Goal: Check status: Check status

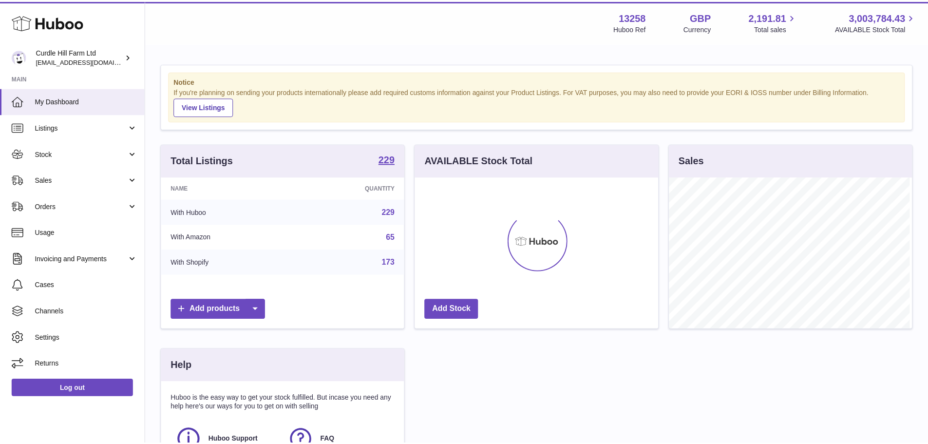
scroll to position [152, 245]
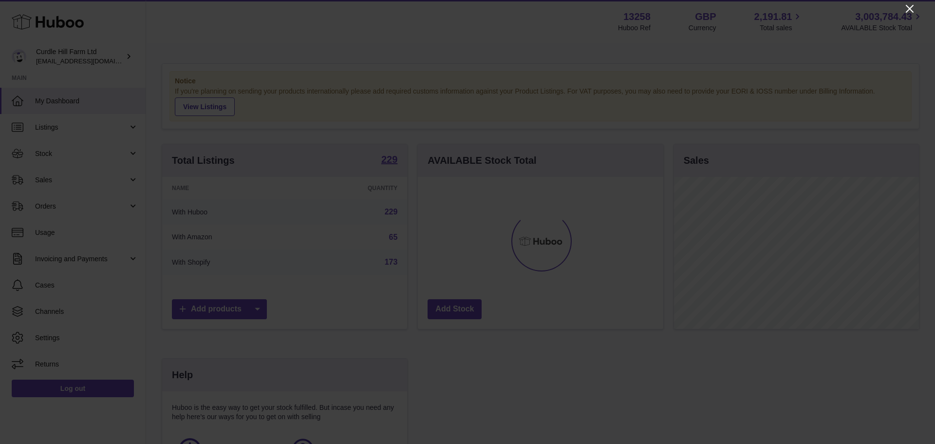
click at [906, 9] on icon "Close" at bounding box center [910, 9] width 12 height 12
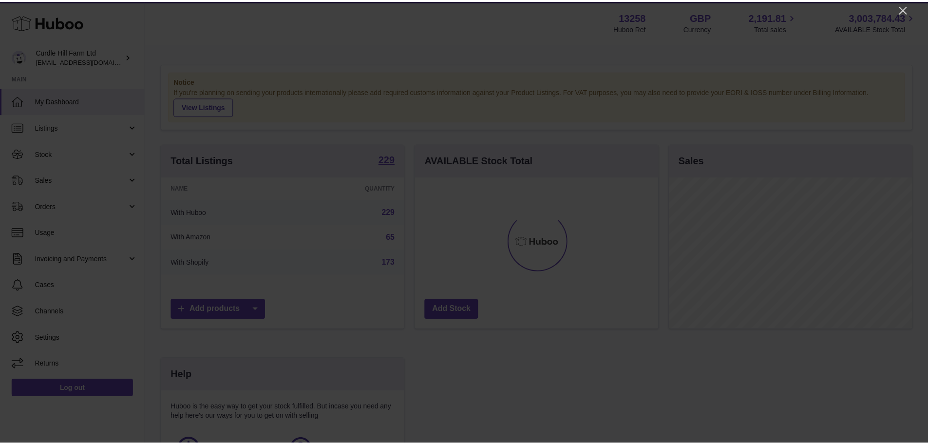
scroll to position [486784, 486693]
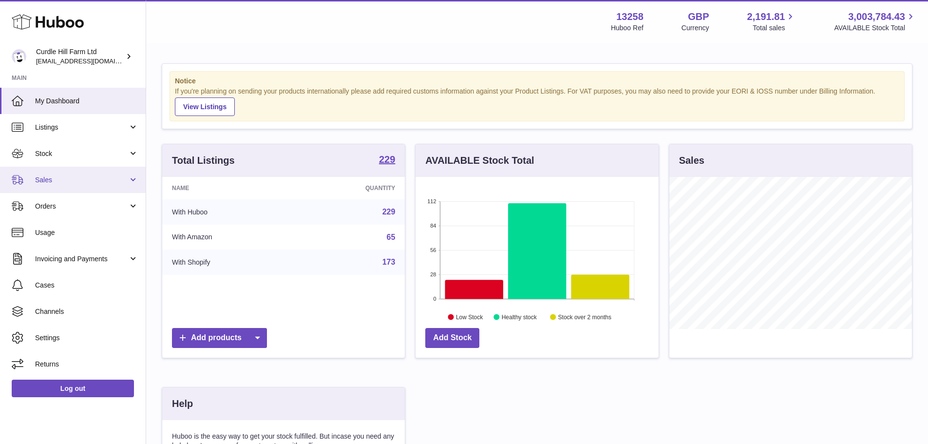
click at [88, 181] on span "Sales" at bounding box center [81, 179] width 93 height 9
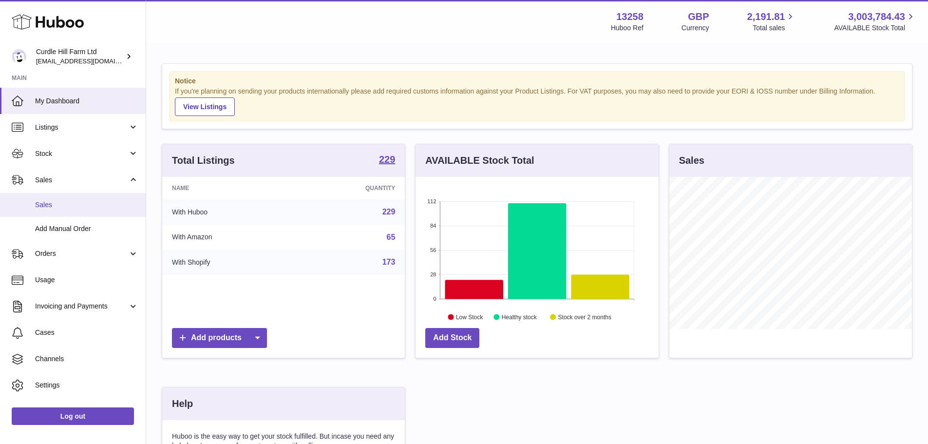
click at [58, 202] on span "Sales" at bounding box center [86, 204] width 103 height 9
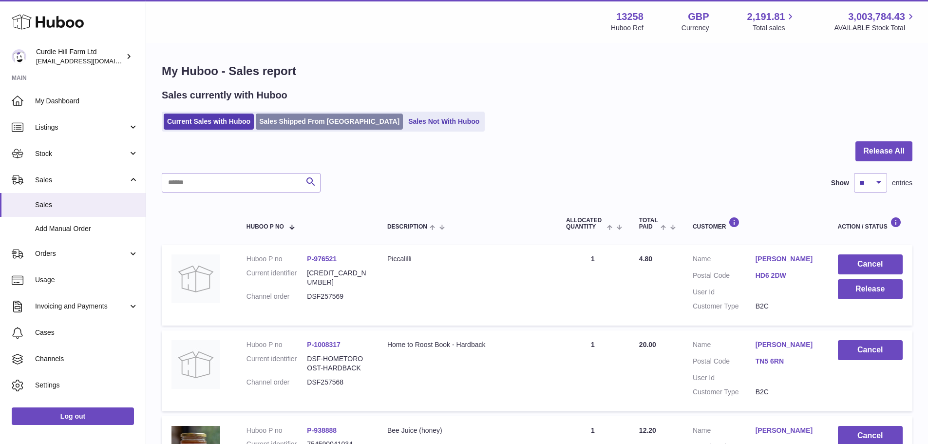
click at [336, 125] on link "Sales Shipped From [GEOGRAPHIC_DATA]" at bounding box center [329, 121] width 147 height 16
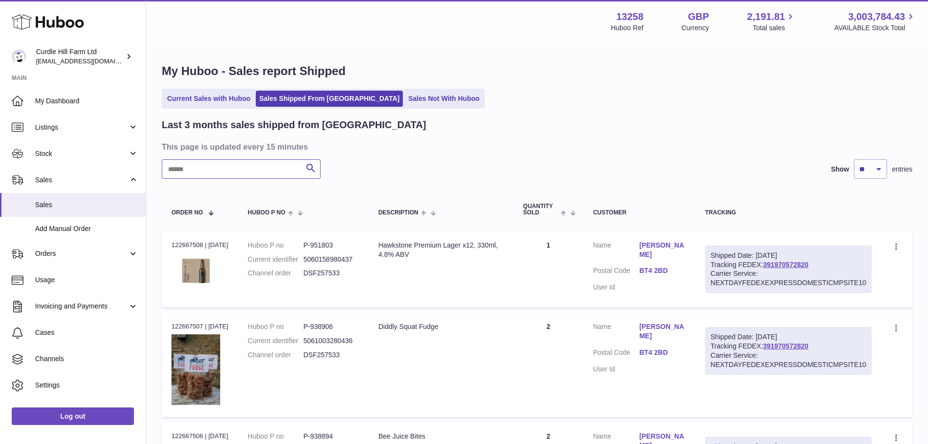
click at [238, 164] on input "text" at bounding box center [241, 168] width 159 height 19
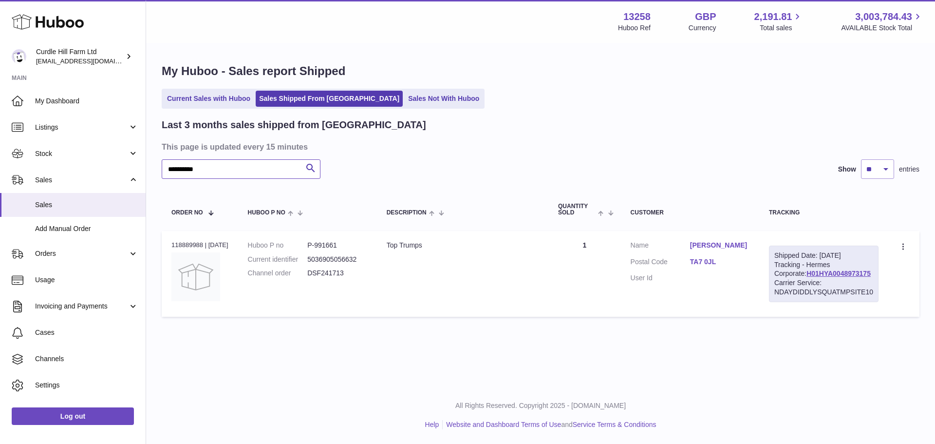
type input "**********"
click at [192, 242] on div "Order no 118889988 | 12th Jun" at bounding box center [199, 245] width 57 height 9
copy div "118889988"
